Goal: Task Accomplishment & Management: Manage account settings

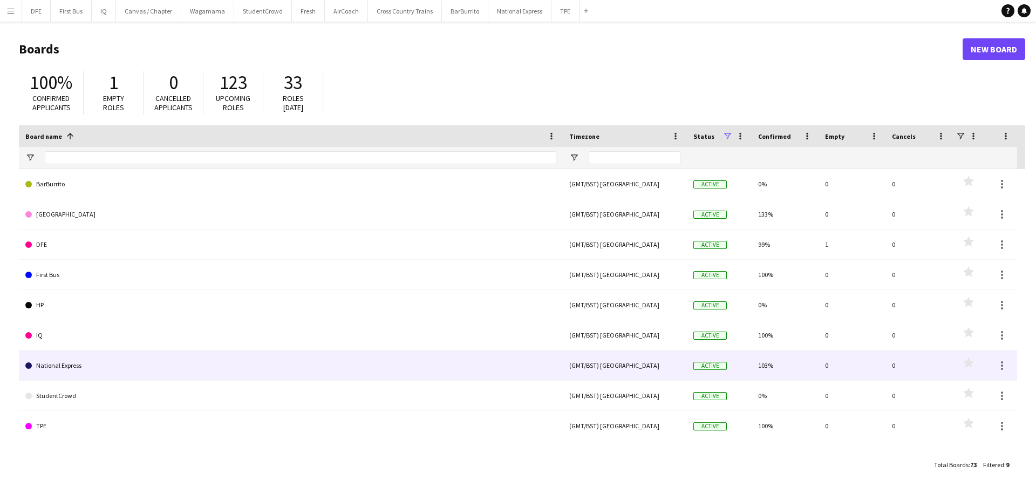
click at [75, 361] on link "National Express" at bounding box center [290, 365] width 531 height 30
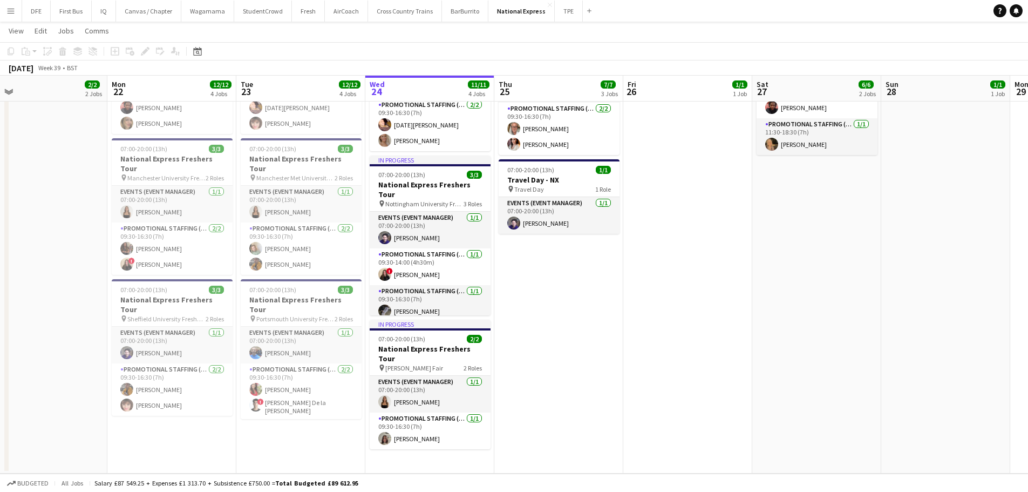
scroll to position [0, 279]
drag, startPoint x: 130, startPoint y: 392, endPoint x: 367, endPoint y: 378, distance: 237.3
click at [367, 378] on app-calendar-viewport "Fri 19 4/4 2 Jobs Sat 20 3/3 1 Job Sun 21 2/2 2 Jobs Mon 22 12/12 4 Jobs Tue 23…" at bounding box center [514, 123] width 1028 height 700
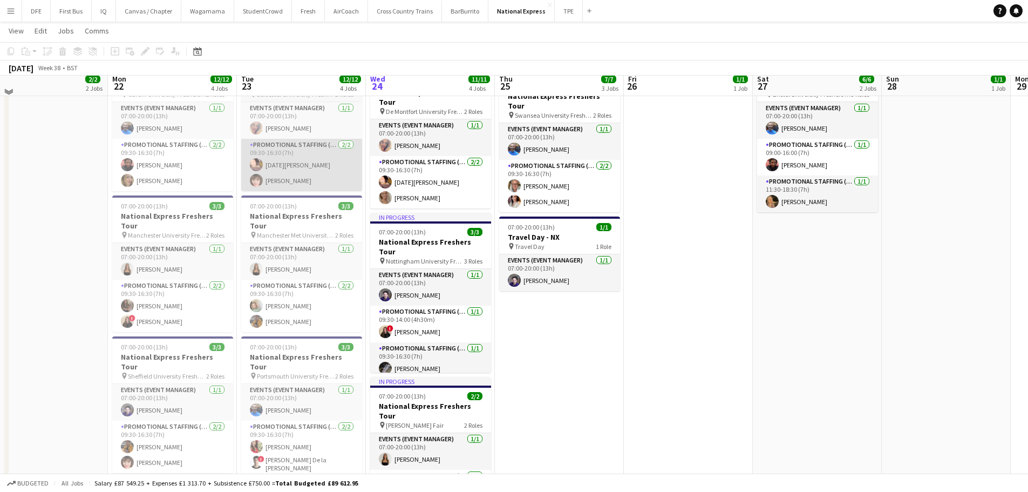
scroll to position [216, 0]
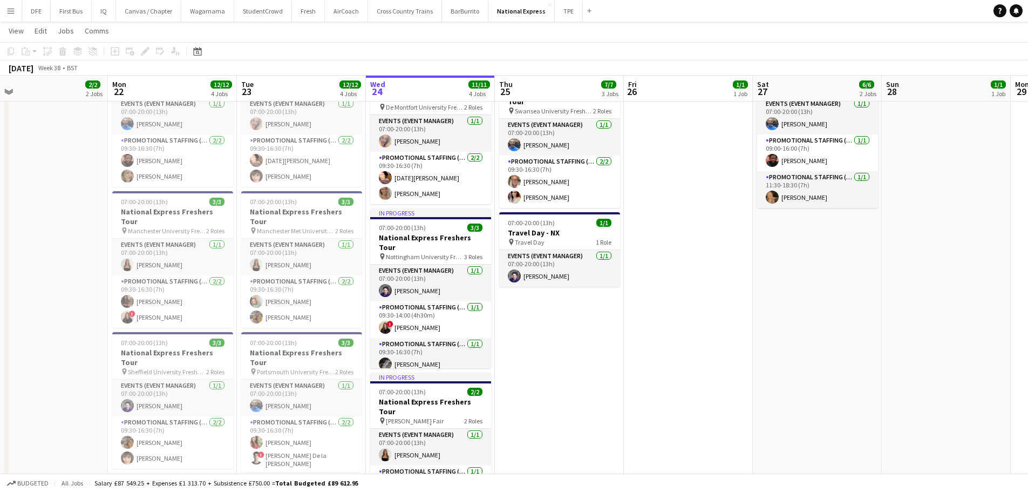
click at [605, 388] on app-date-cell "07:00-20:00 (13h) 3/3 National Express Freshers Tour pin Southampton University…" at bounding box center [559, 215] width 129 height 621
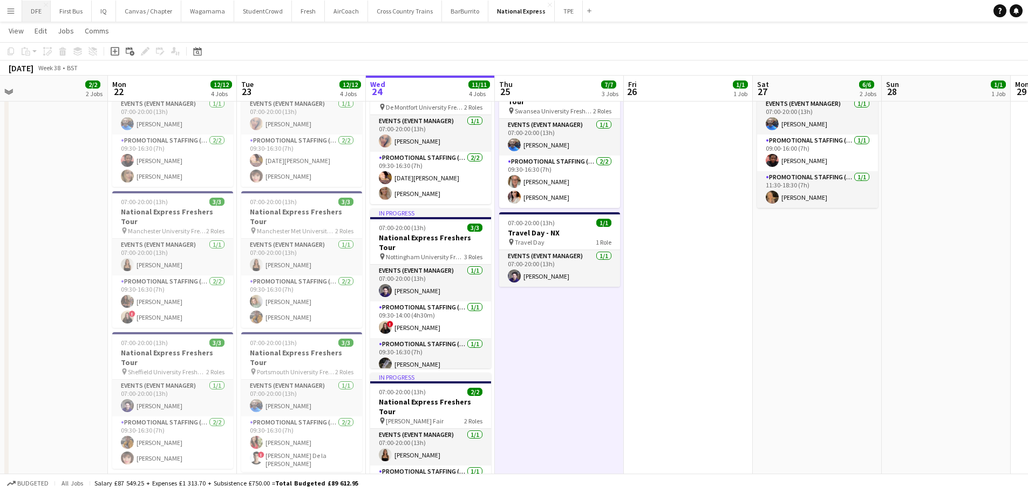
click at [30, 11] on button "DFE Close" at bounding box center [36, 11] width 29 height 21
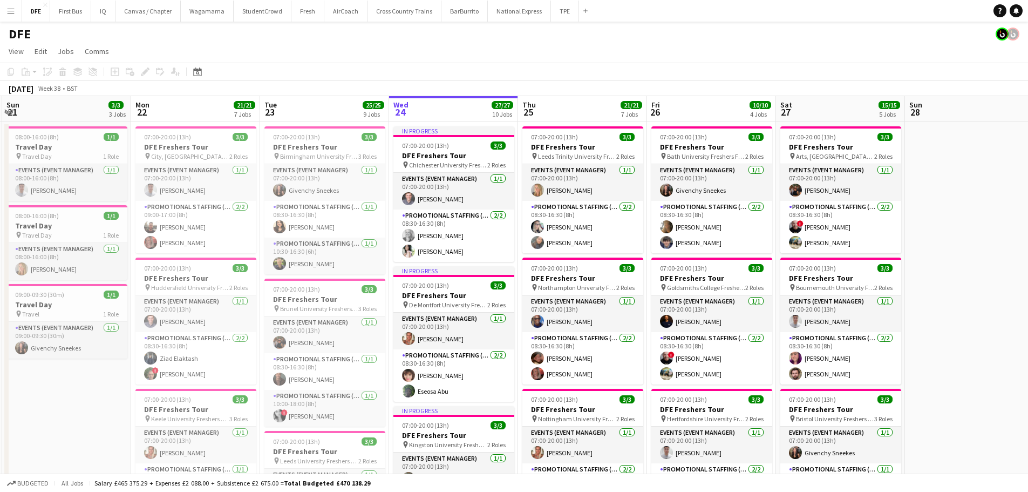
scroll to position [0, 228]
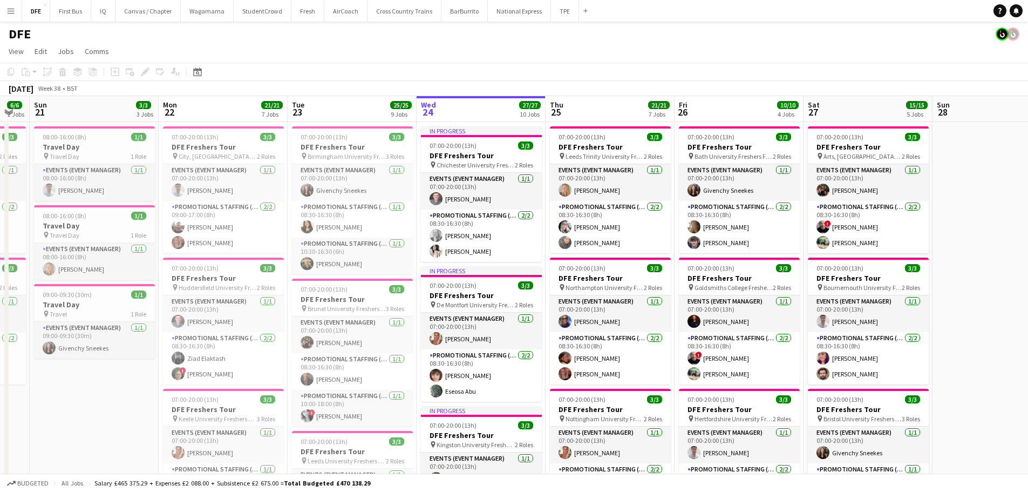
drag, startPoint x: 336, startPoint y: 262, endPoint x: 448, endPoint y: 261, distance: 111.7
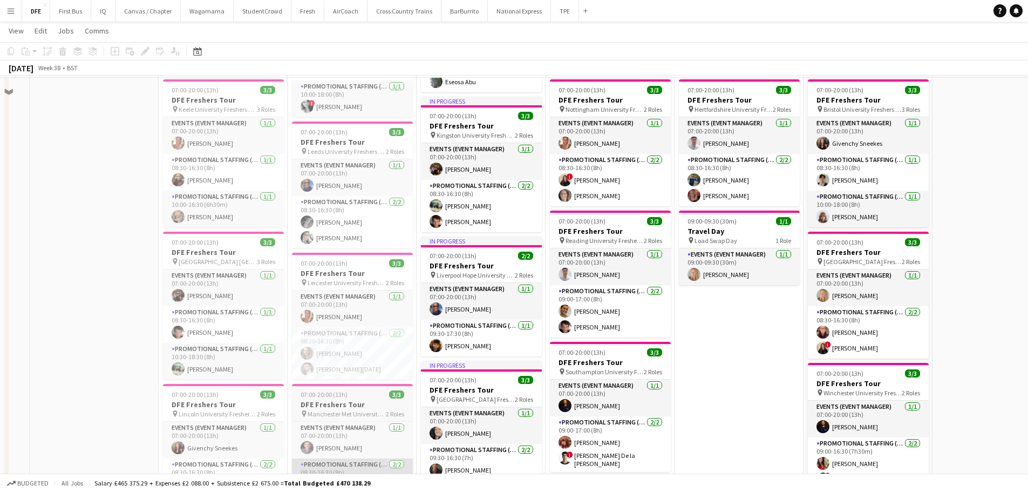
scroll to position [324, 0]
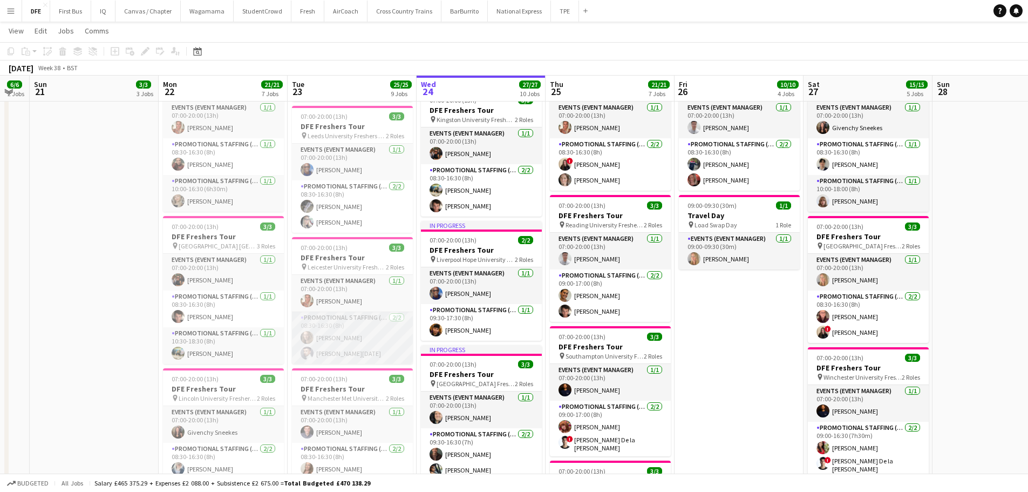
click at [354, 359] on app-card-role "Promotional Staffing (Brand Ambassadors) 2/2 08:30-16:30 (8h) Crystal Parkes An…" at bounding box center [352, 337] width 121 height 52
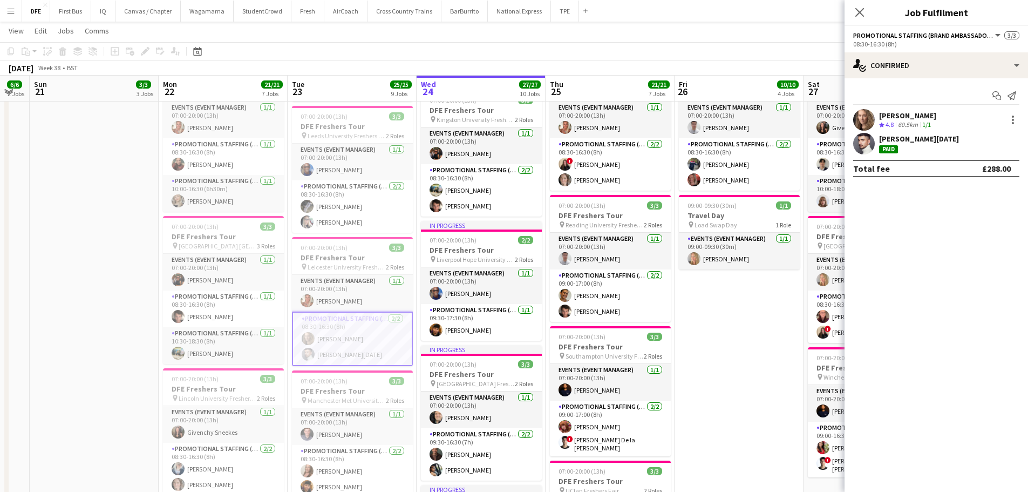
click at [915, 142] on div "Anup Raja Paid" at bounding box center [936, 144] width 183 height 22
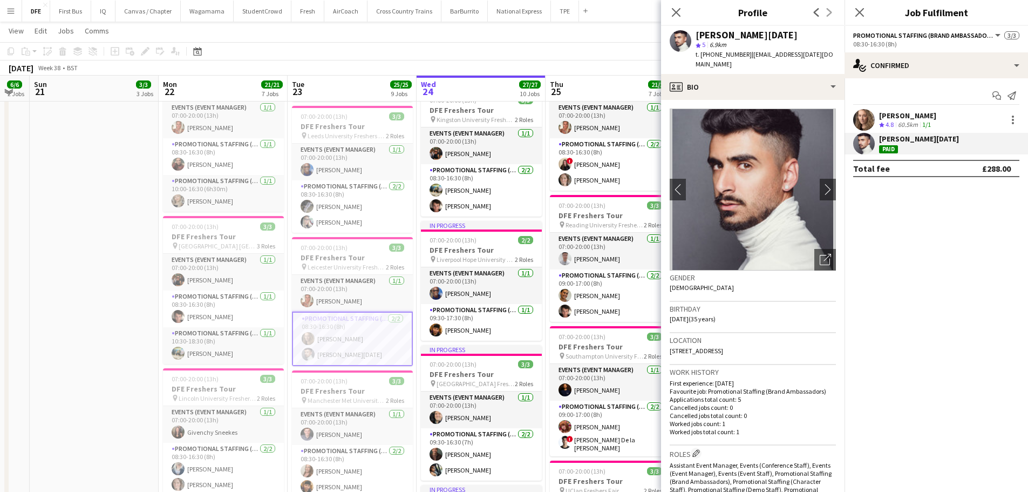
click at [103, 223] on app-date-cell "08:00-16:00 (8h) 1/1 Travel Day pin Travel Day 1 Role Events (Event Manager) 1/…" at bounding box center [94, 483] width 129 height 1372
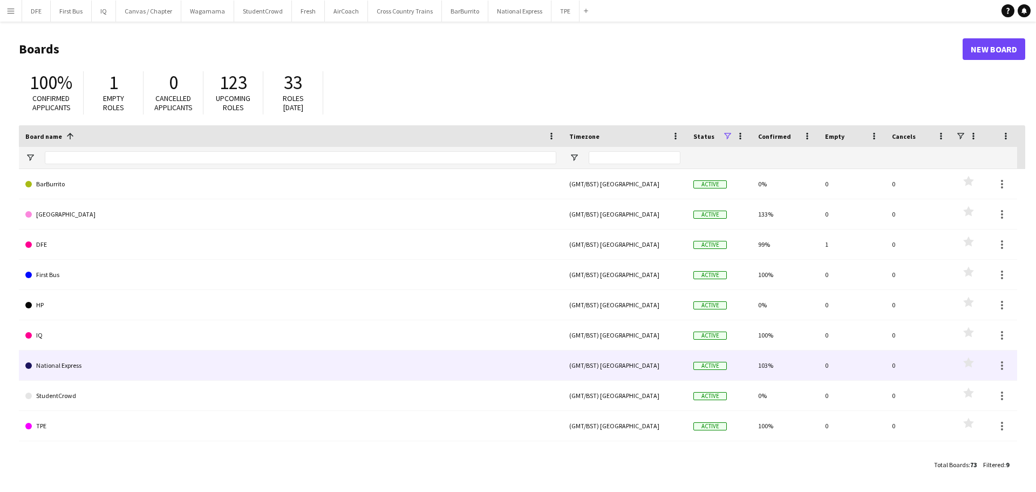
click at [73, 373] on link "National Express" at bounding box center [290, 365] width 531 height 30
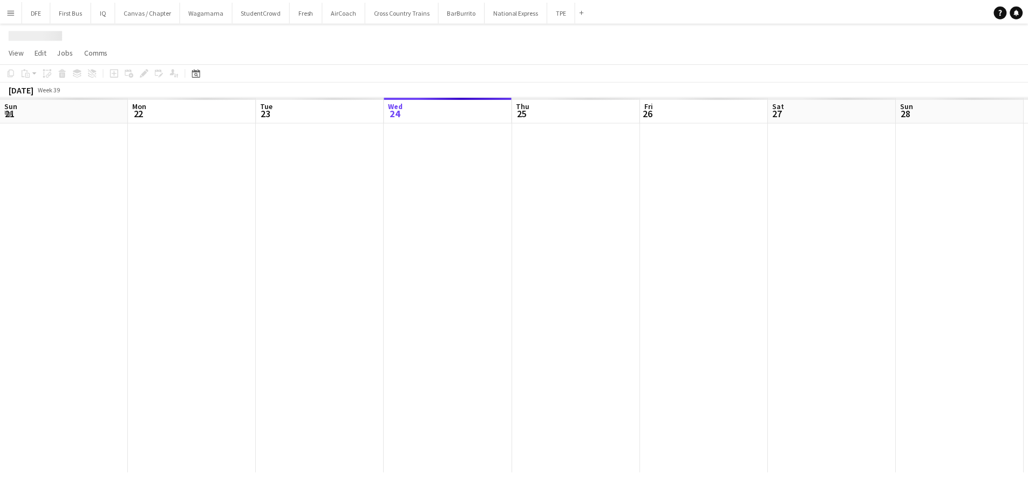
scroll to position [0, 258]
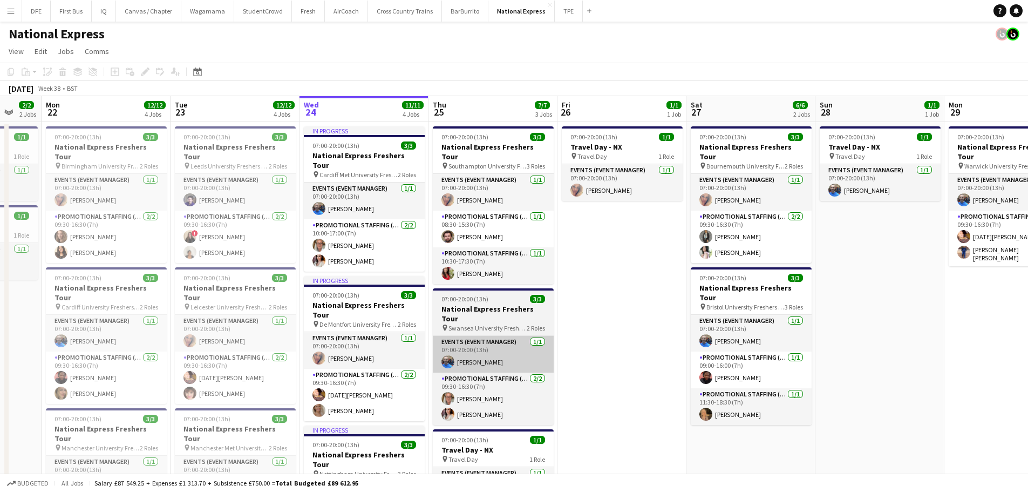
drag, startPoint x: 445, startPoint y: 345, endPoint x: 554, endPoint y: 336, distance: 108.8
click at [622, 342] on app-calendar-viewport "Sat 20 3/3 1 Job Sun 21 2/2 2 Jobs Mon 22 12/12 4 Jobs Tue 23 12/12 4 Jobs Wed …" at bounding box center [514, 419] width 1028 height 647
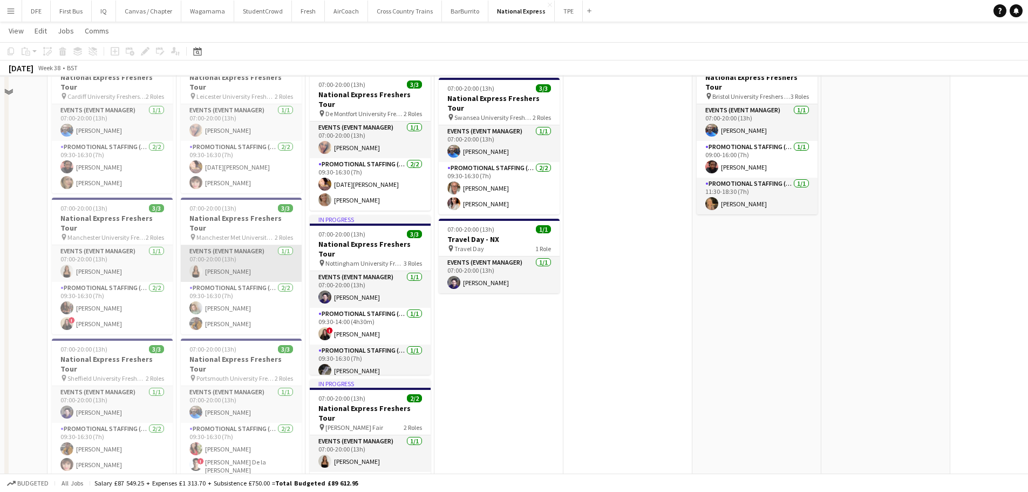
scroll to position [216, 0]
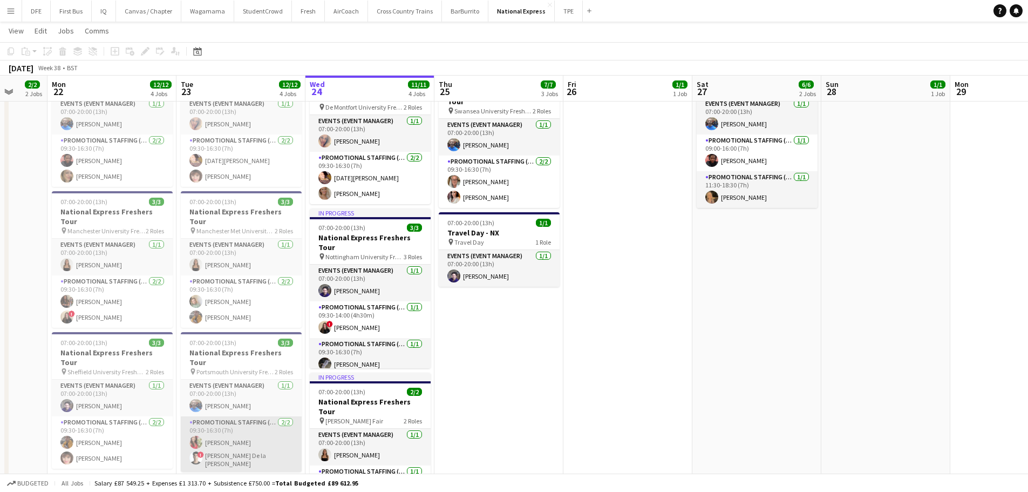
click at [233, 423] on app-card-role "Promotional Staffing (Brand Ambassadors) [DATE] 09:30-16:30 (7h) [PERSON_NAME] …" at bounding box center [241, 444] width 121 height 56
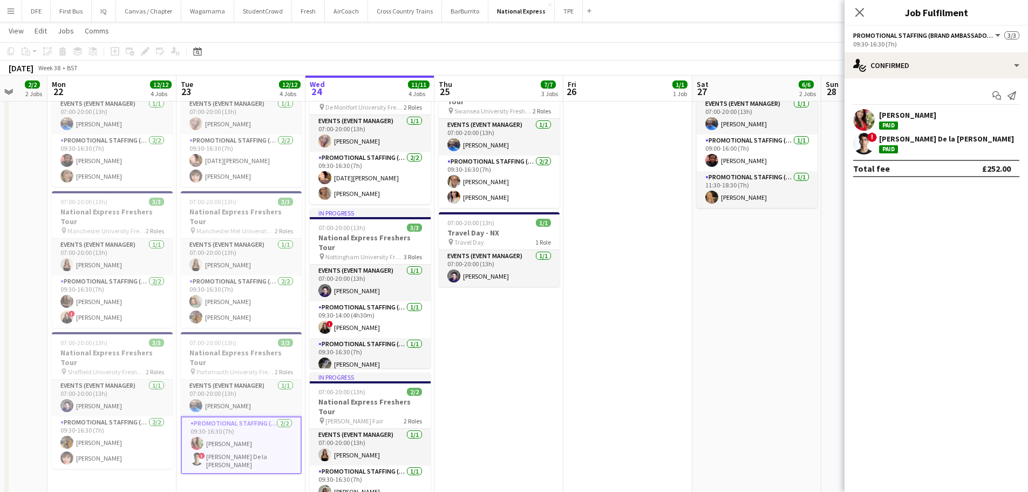
click at [927, 138] on div "[PERSON_NAME] De la [PERSON_NAME]" at bounding box center [946, 139] width 135 height 10
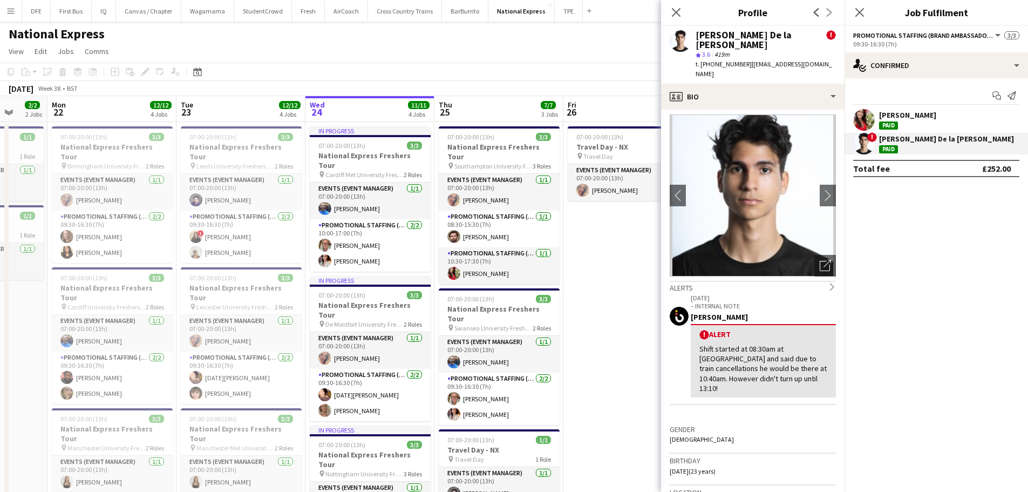
scroll to position [0, 0]
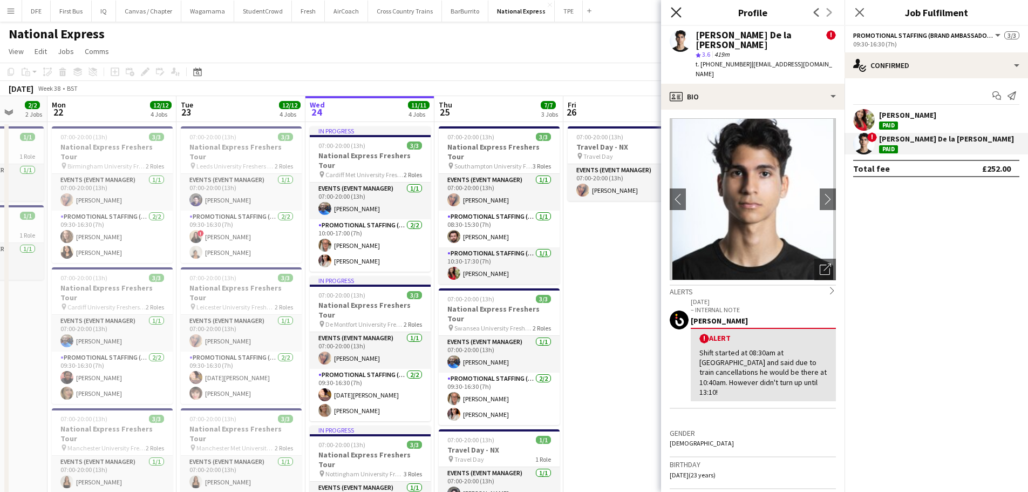
click at [679, 10] on icon at bounding box center [676, 12] width 10 height 10
